Goal: Transaction & Acquisition: Book appointment/travel/reservation

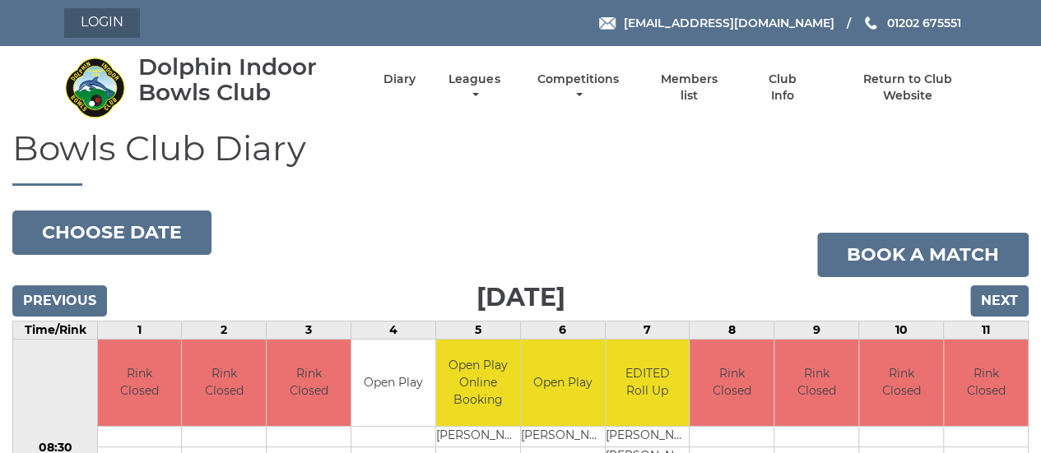
click at [114, 22] on link "Login" at bounding box center [102, 23] width 76 height 30
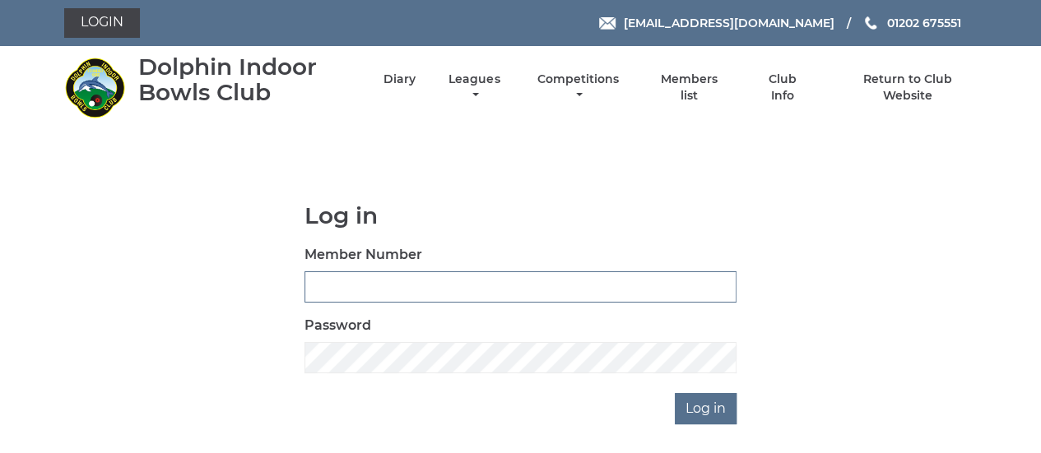
drag, startPoint x: 0, startPoint y: 0, endPoint x: 436, endPoint y: 285, distance: 521.1
click at [436, 285] on input "Member Number" at bounding box center [520, 286] width 432 height 31
type input "2889"
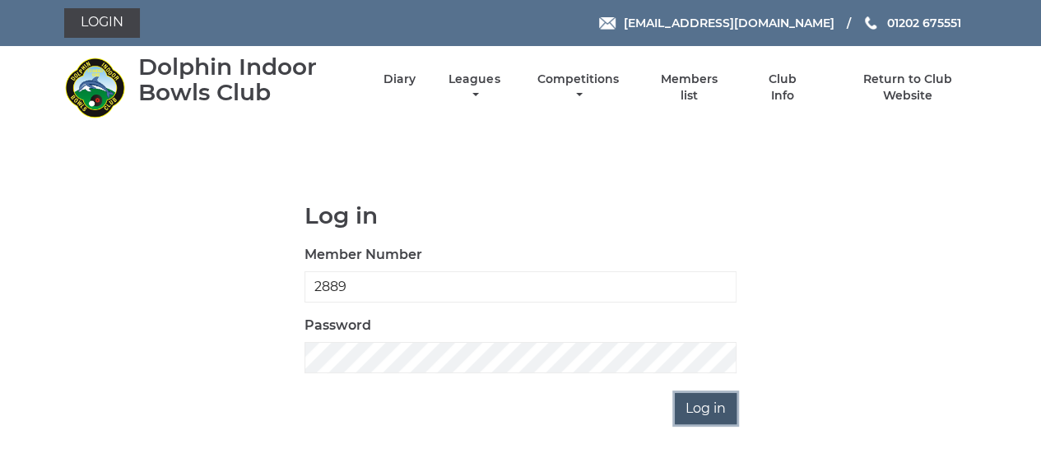
click at [693, 402] on input "Log in" at bounding box center [705, 408] width 62 height 31
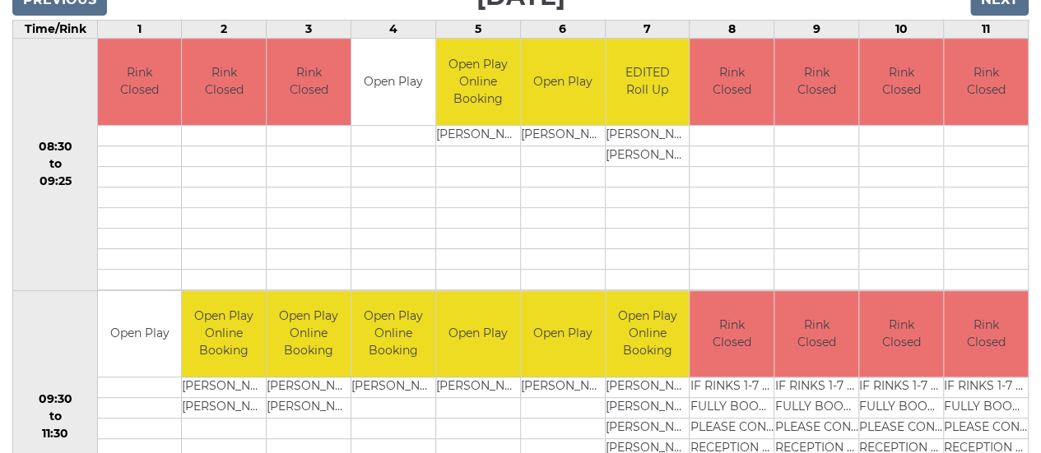
scroll to position [82, 0]
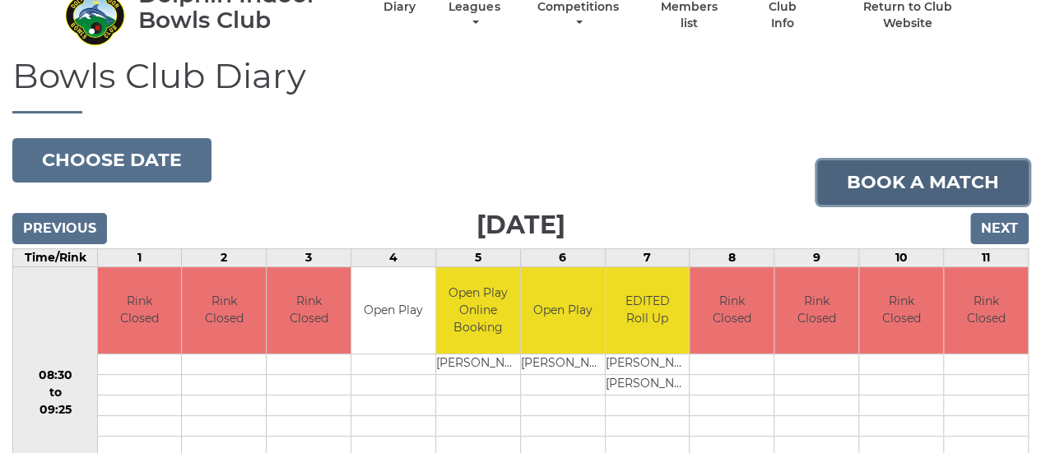
click at [857, 178] on link "Book a match" at bounding box center [922, 182] width 211 height 44
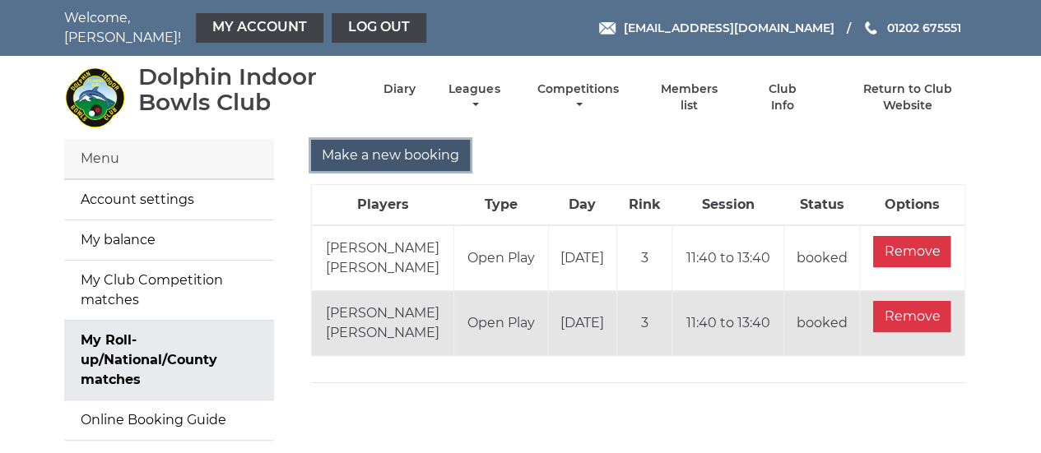
click at [347, 150] on input "Make a new booking" at bounding box center [390, 155] width 159 height 31
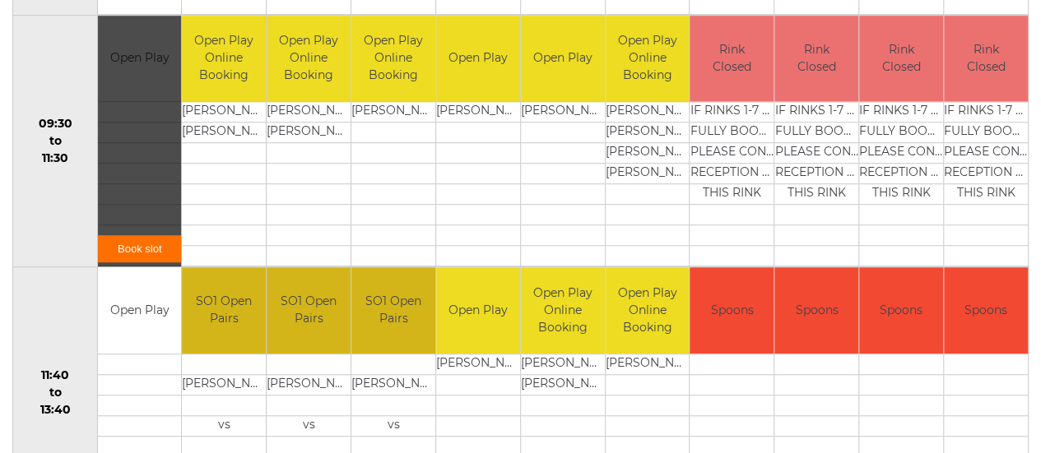
scroll to position [576, 0]
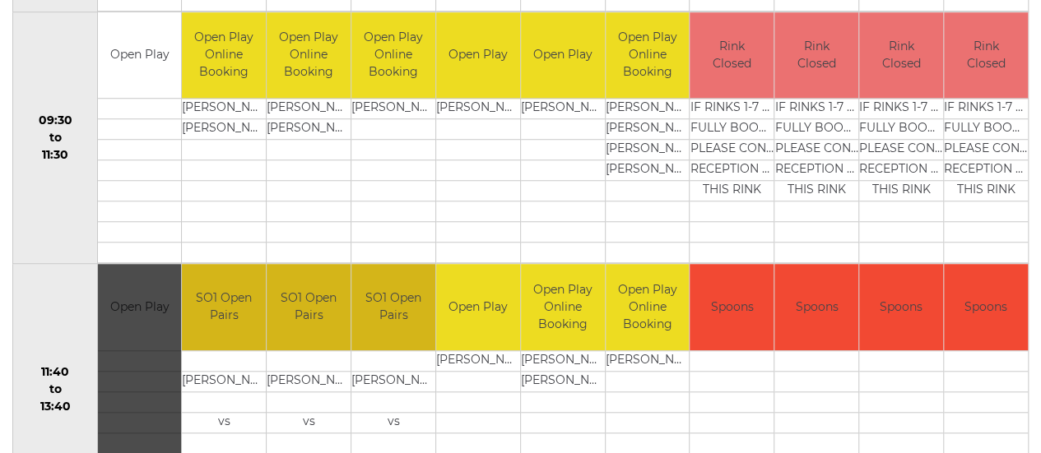
click at [141, 301] on div "Book slot" at bounding box center [139, 390] width 83 height 252
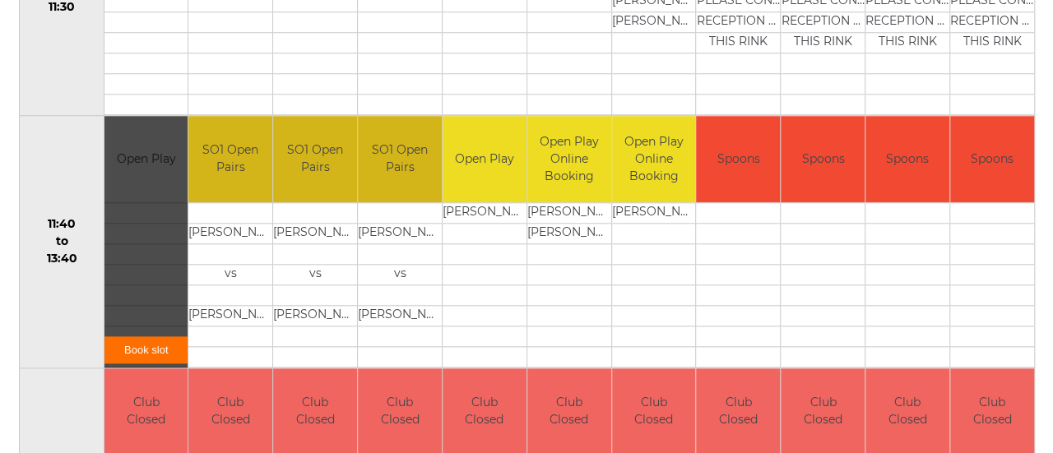
scroll to position [740, 0]
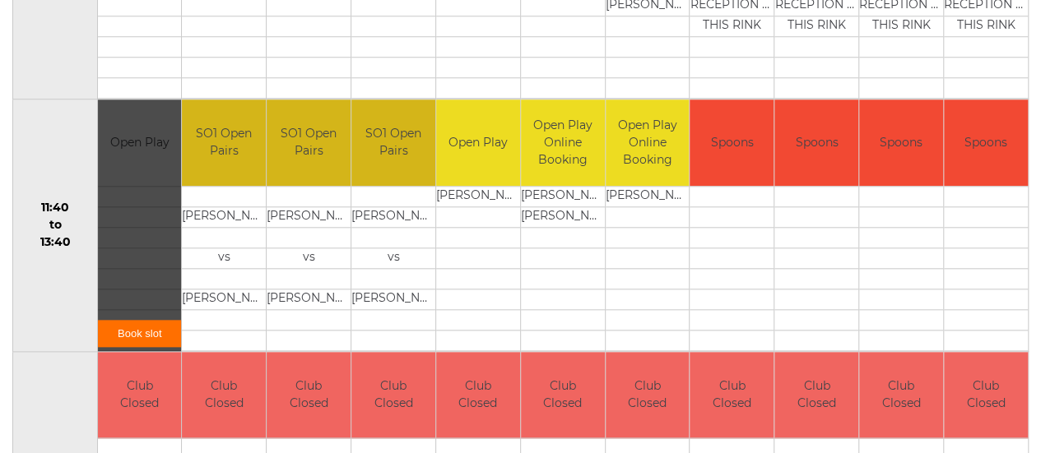
click at [143, 331] on link "Book slot" at bounding box center [139, 333] width 83 height 27
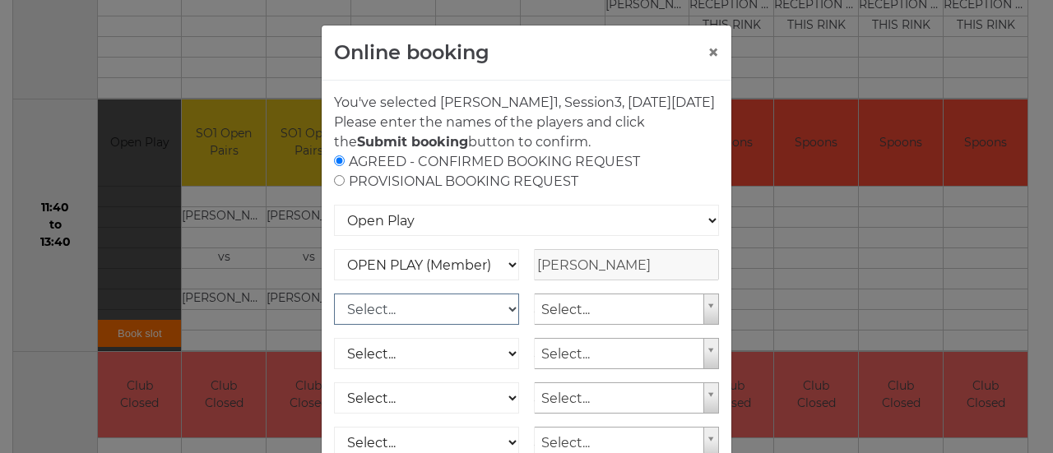
click at [505, 325] on select "Select... OPEN PLAY (Member) OPEN PLAY (Visitor) SPOONS (Member) SPOONS (Visito…" at bounding box center [426, 309] width 185 height 31
select select "1_12"
click at [334, 313] on select "Select... OPEN PLAY (Member) OPEN PLAY (Visitor) SPOONS (Member) SPOONS (Visito…" at bounding box center [426, 309] width 185 height 31
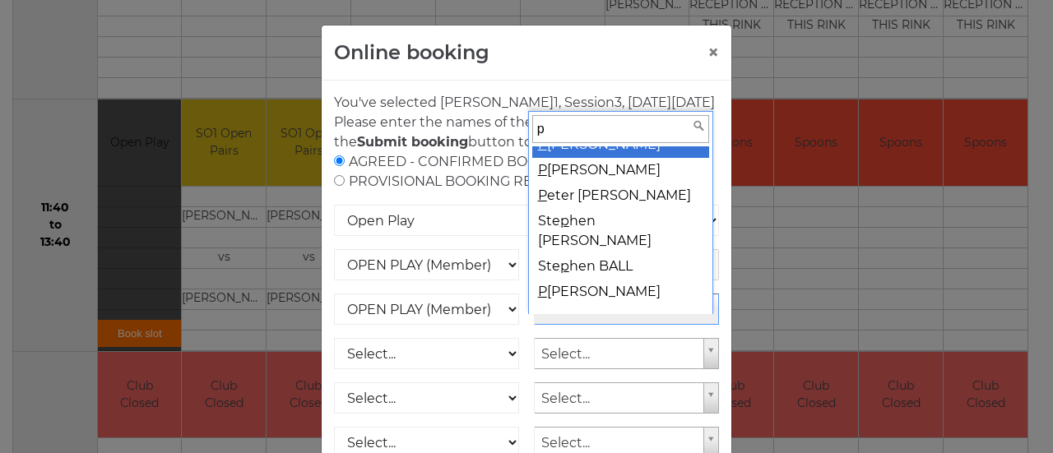
scroll to position [0, 0]
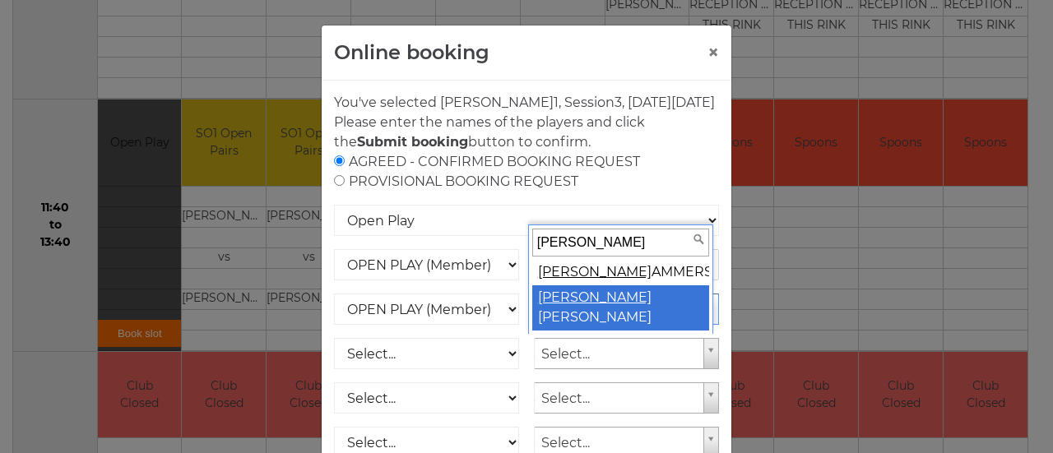
type input "peter h"
select select "776"
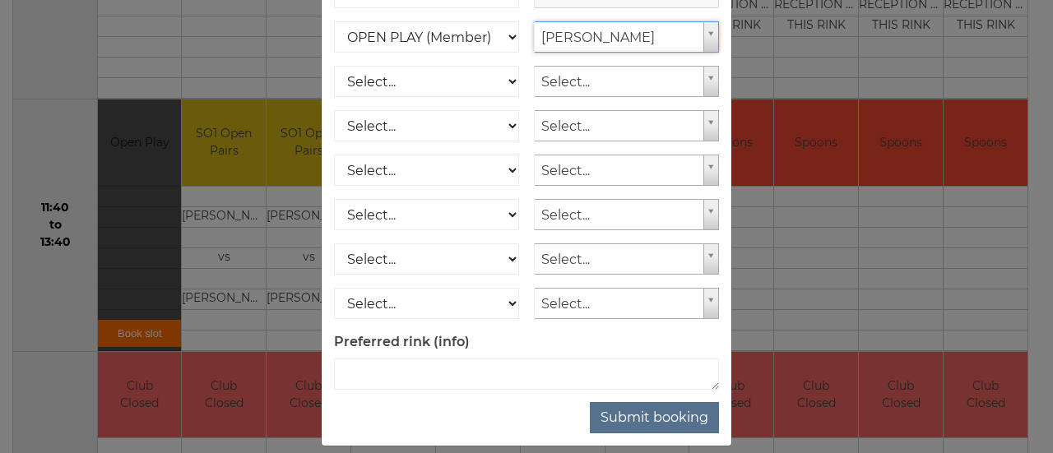
scroll to position [308, 0]
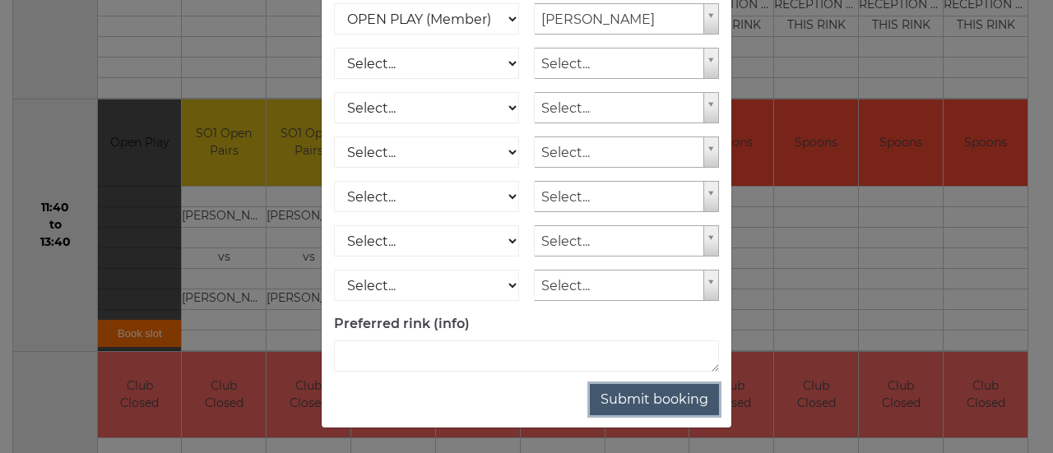
click at [670, 397] on button "Submit booking" at bounding box center [654, 399] width 129 height 31
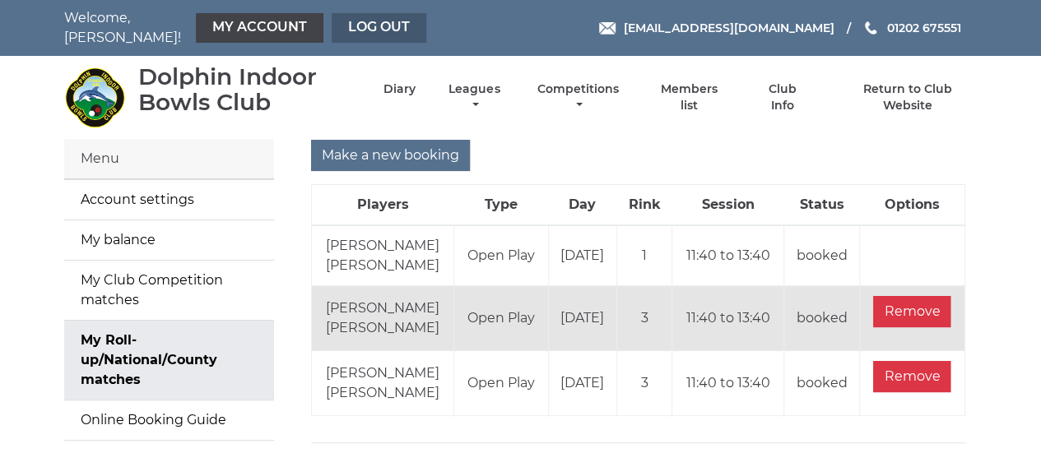
click at [397, 22] on link "Log out" at bounding box center [378, 28] width 95 height 30
